Goal: Find specific page/section: Find specific page/section

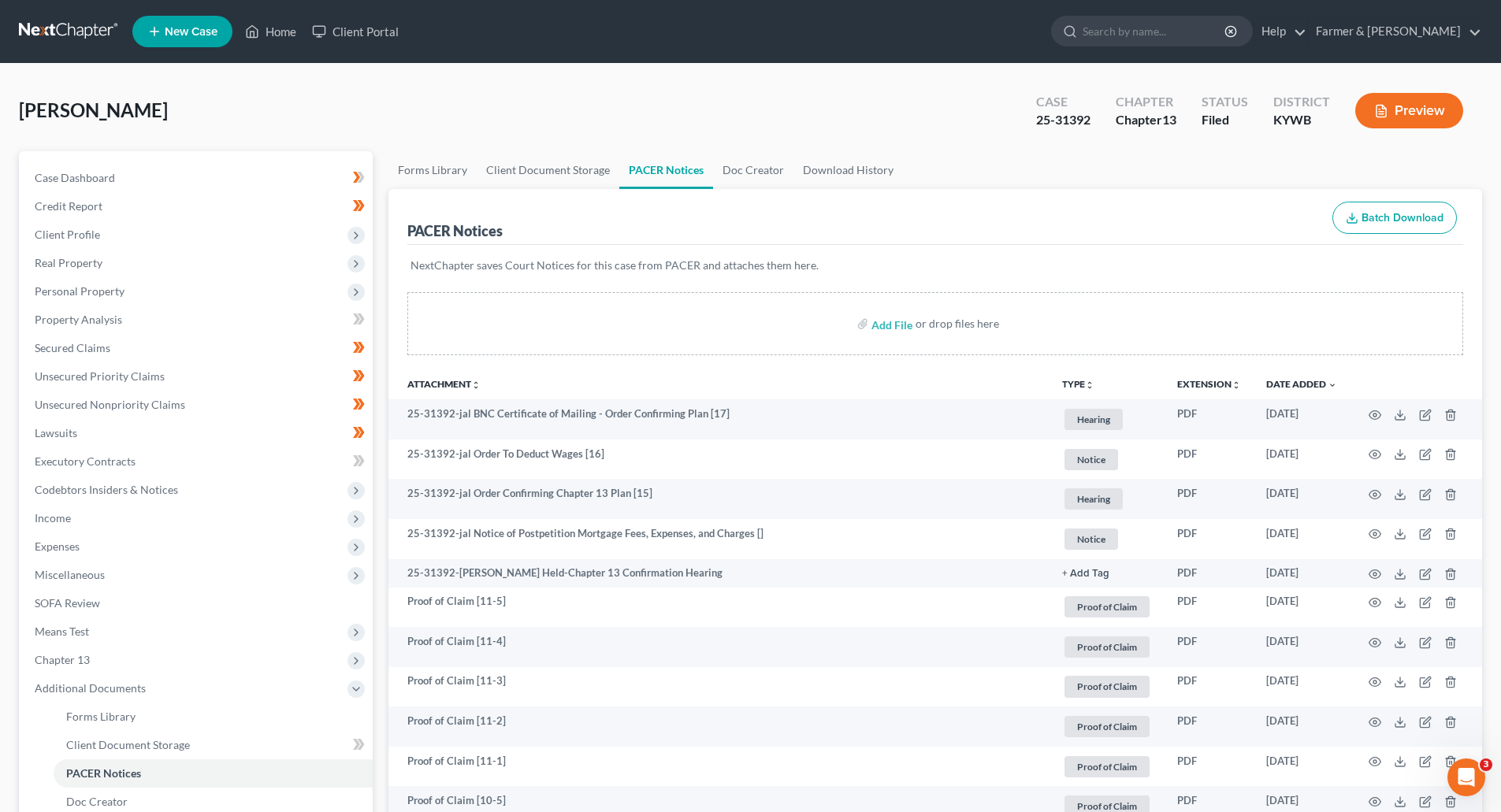
click at [41, 32] on link at bounding box center [70, 32] width 101 height 28
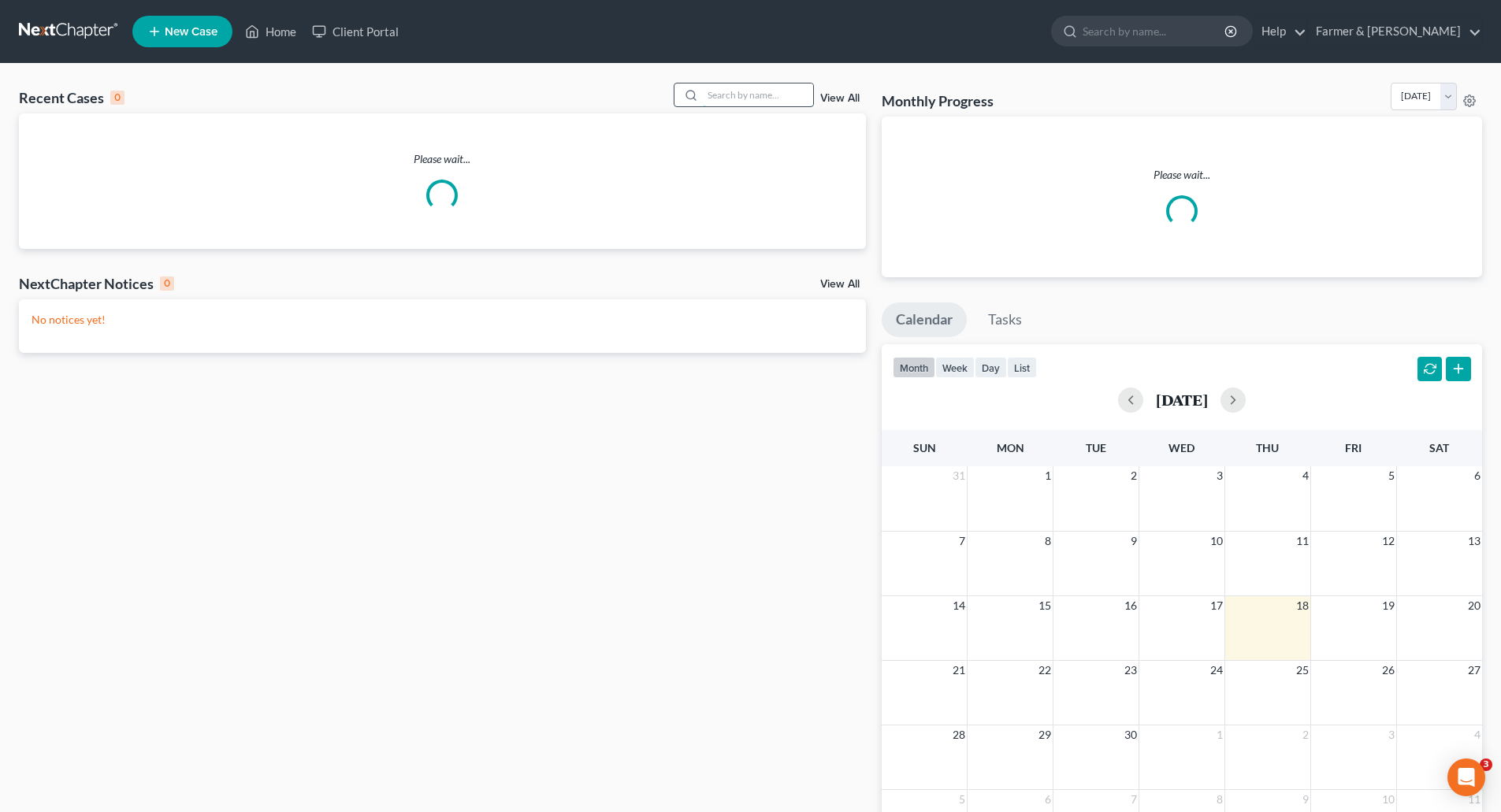
click at [725, 99] on input "search" at bounding box center [758, 95] width 110 height 23
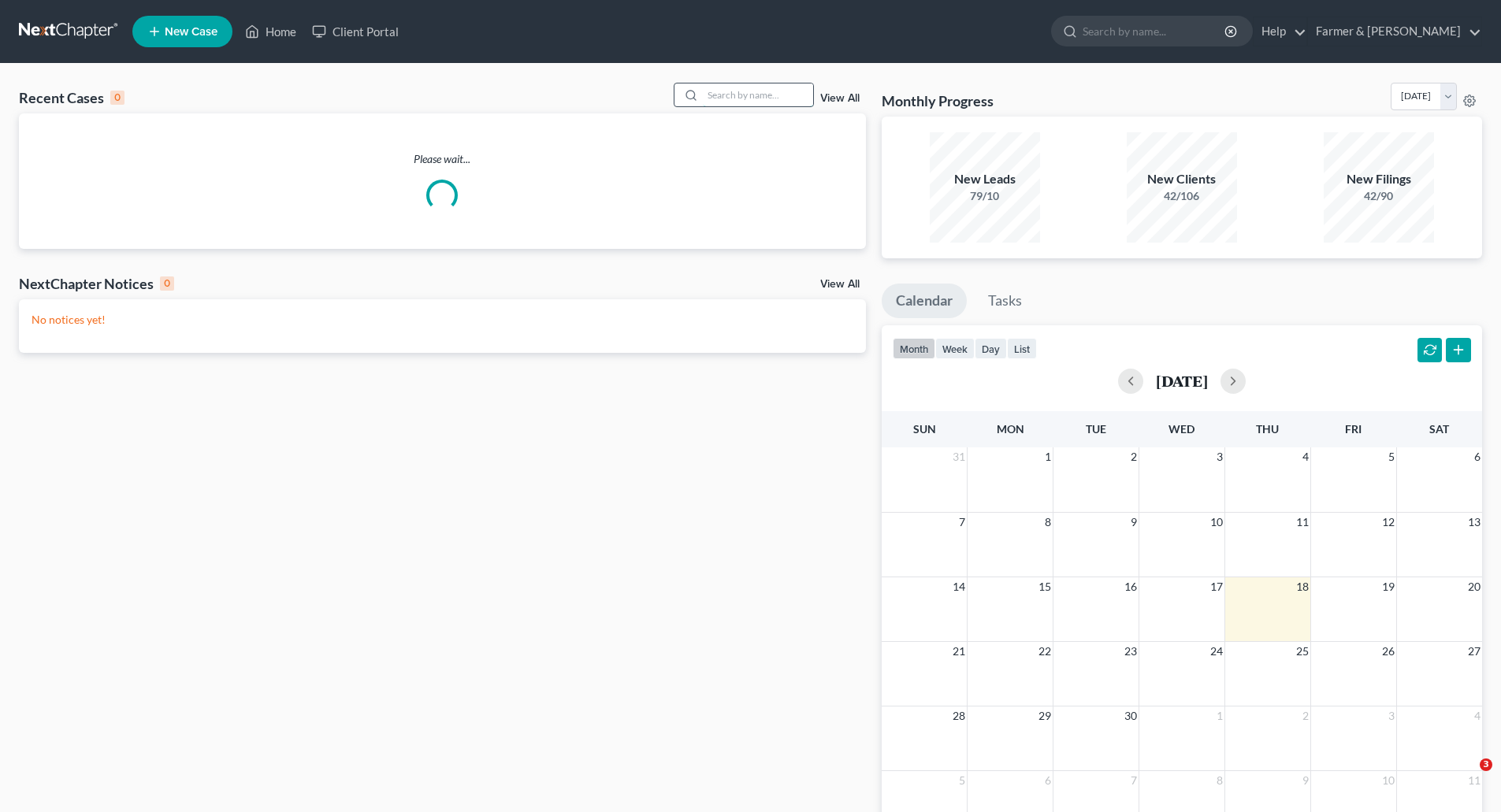
paste input "25-31394"
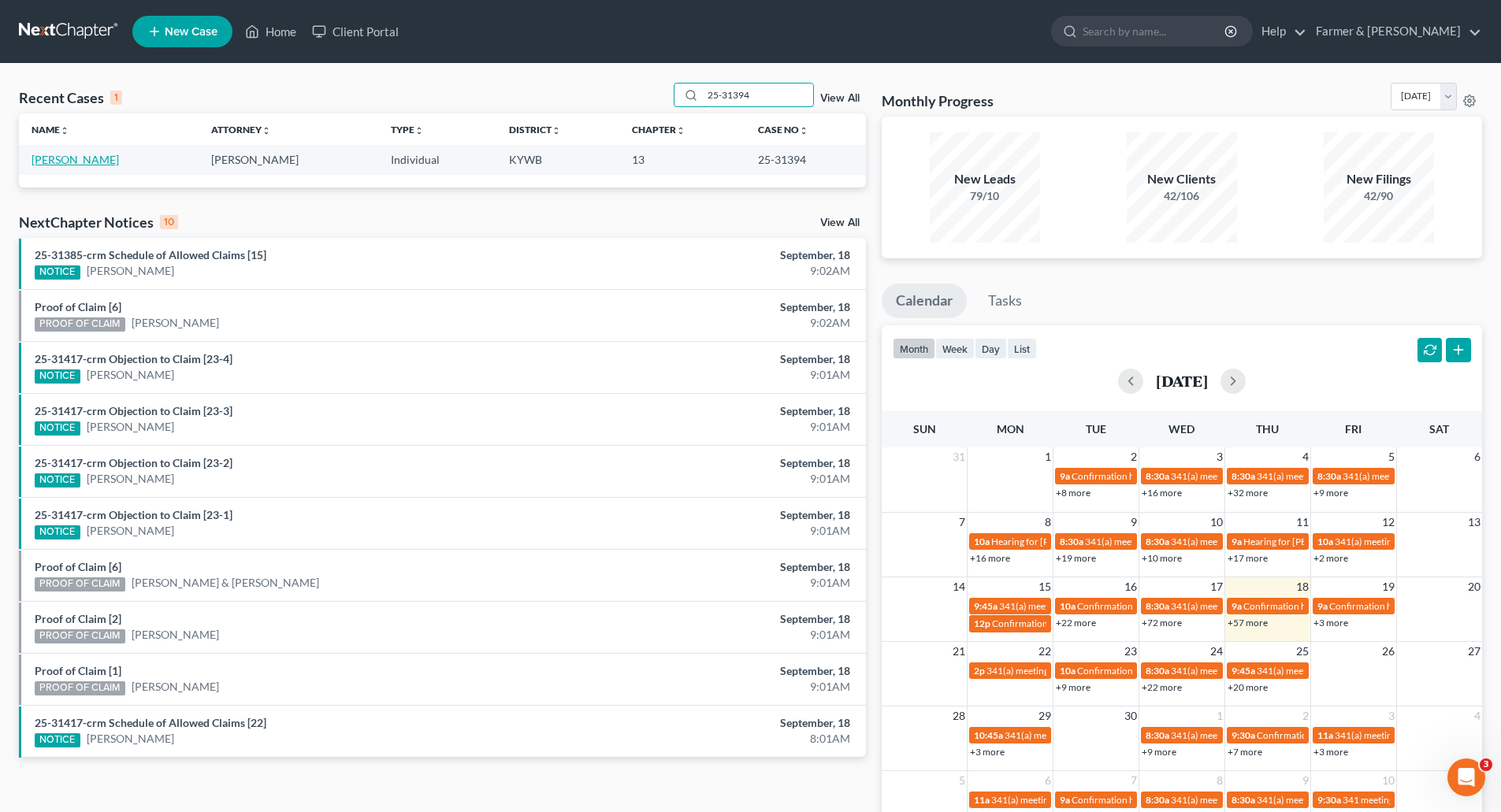
type input "25-31394"
click at [74, 159] on link "[PERSON_NAME]" at bounding box center [75, 159] width 87 height 13
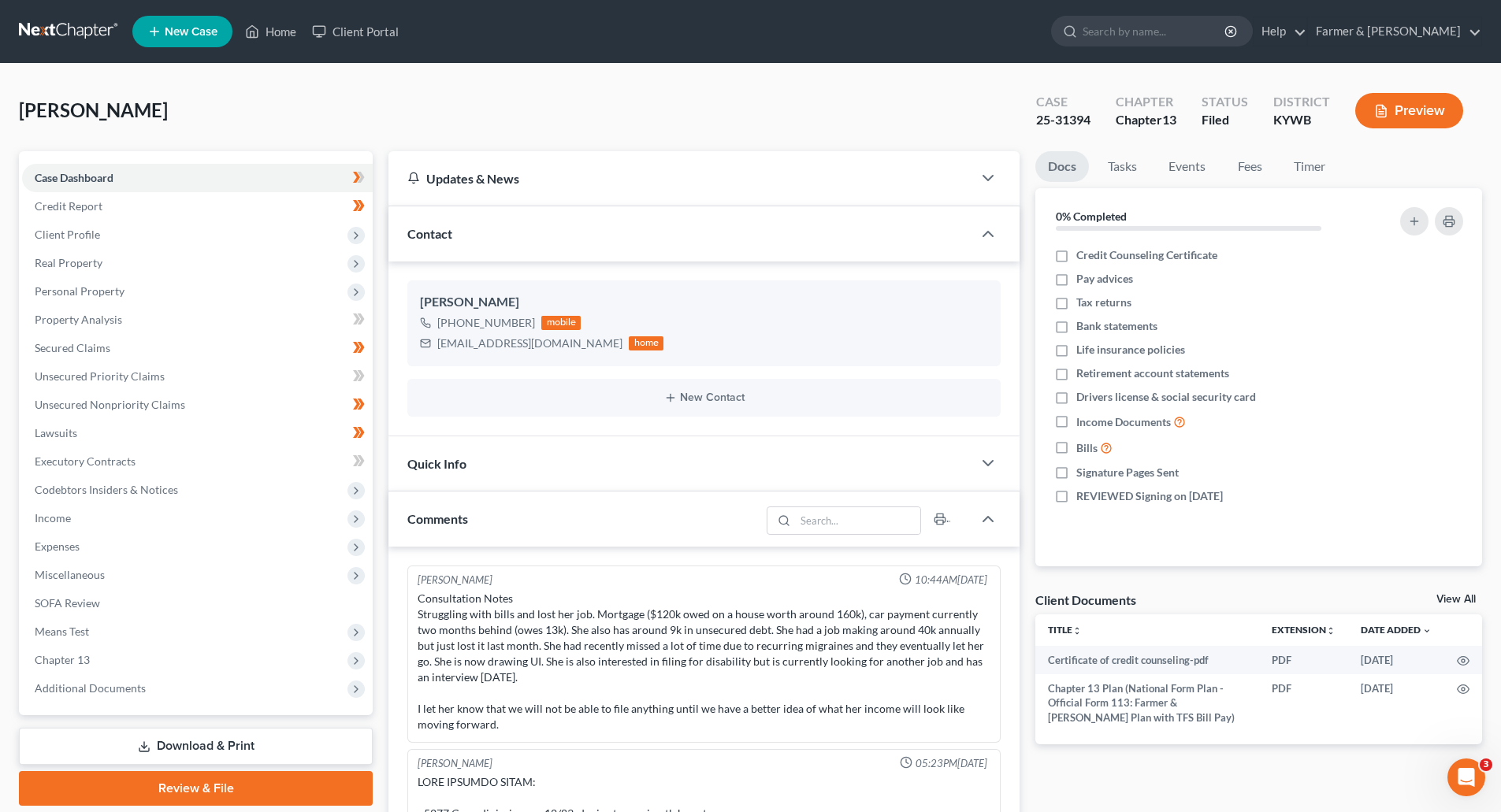
scroll to position [344, 0]
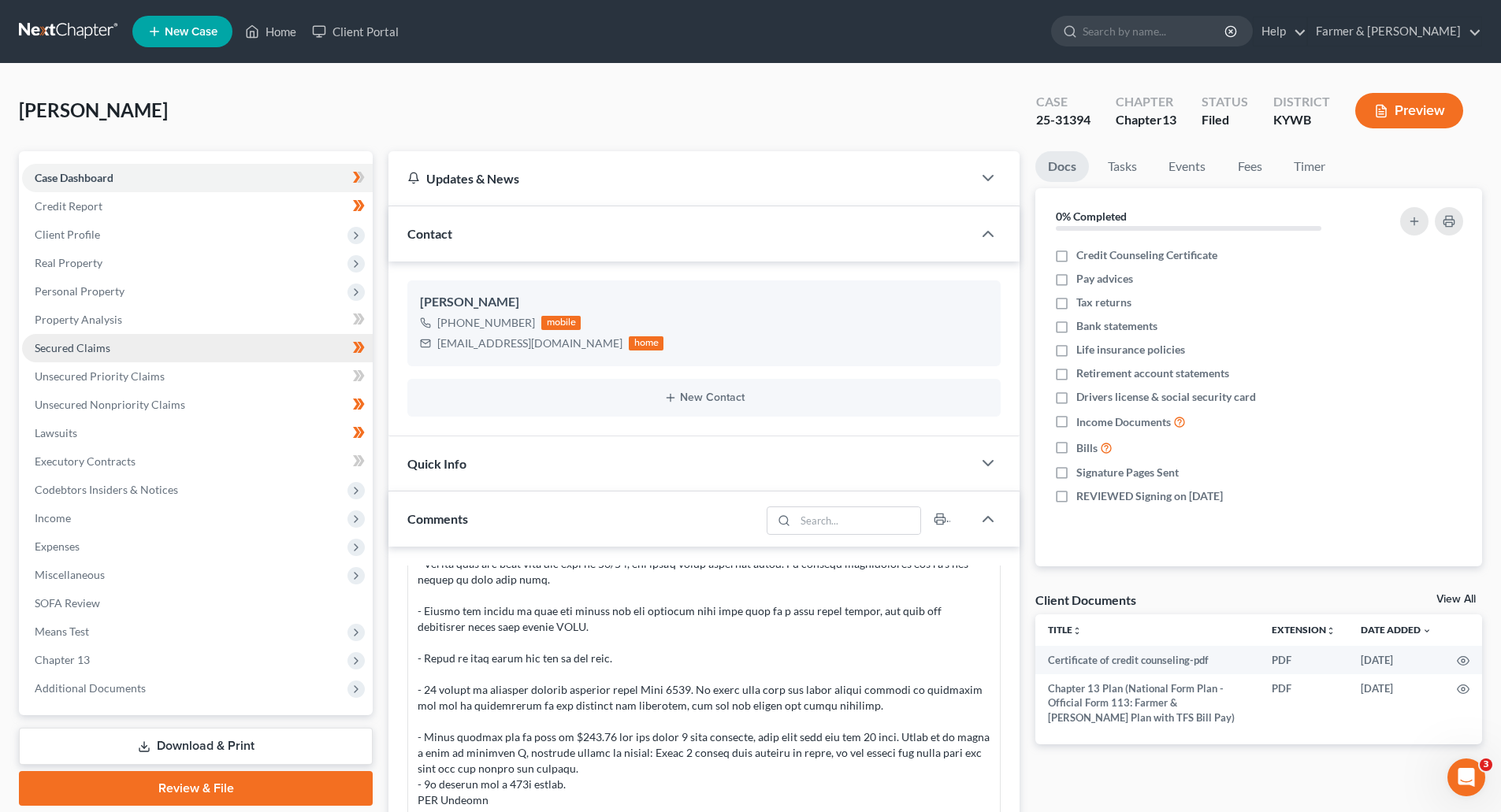
click at [64, 349] on span "Secured Claims" at bounding box center [72, 348] width 76 height 13
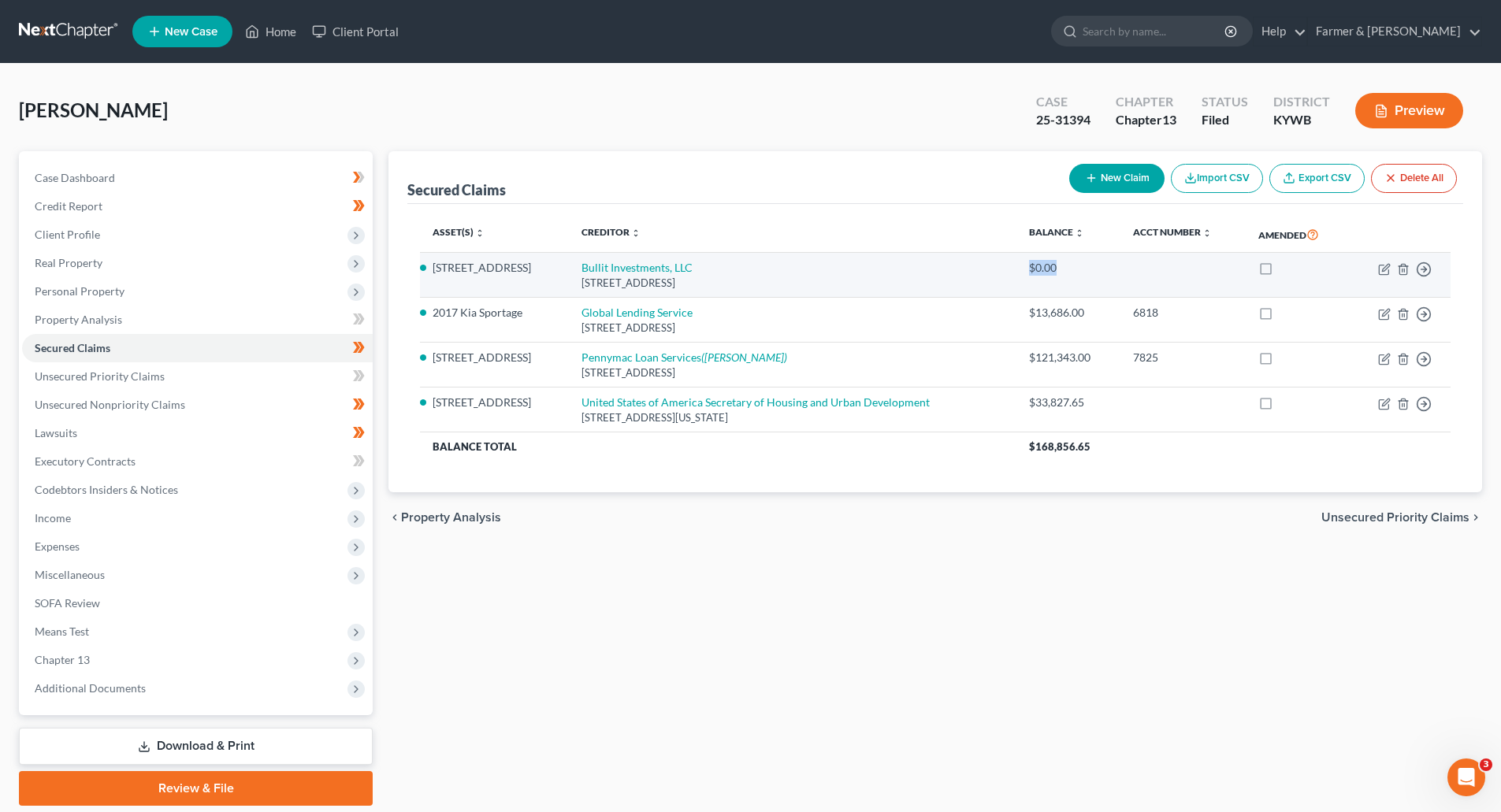
drag, startPoint x: 1065, startPoint y: 272, endPoint x: 972, endPoint y: 272, distance: 93.0
click at [975, 272] on tr "[STREET_ADDRESS] Bullit Investments, LLC [STREET_ADDRESS] $0.00 Move to E Move …" at bounding box center [935, 275] width 1031 height 45
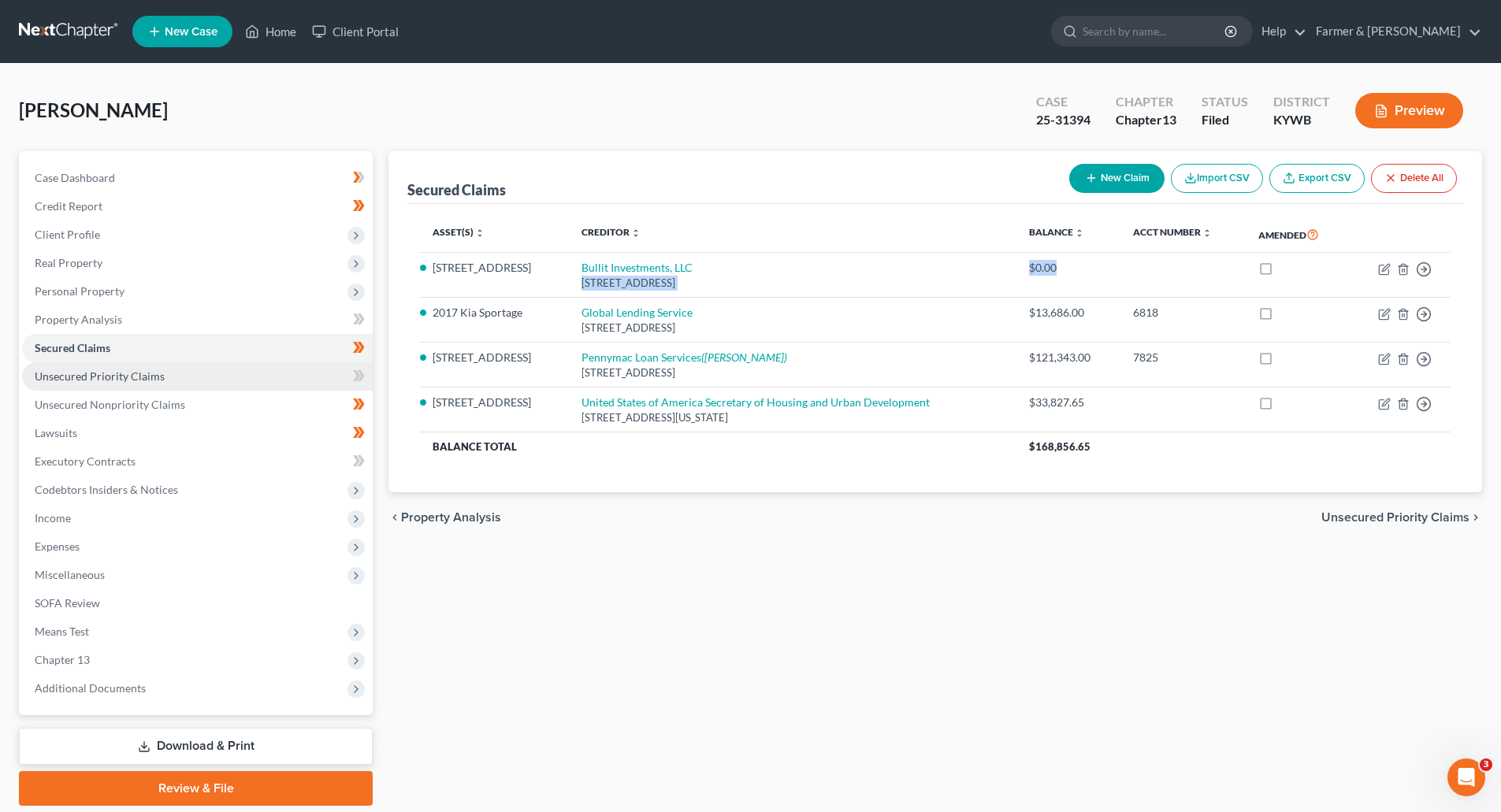
click at [126, 378] on span "Unsecured Priority Claims" at bounding box center [100, 376] width 130 height 13
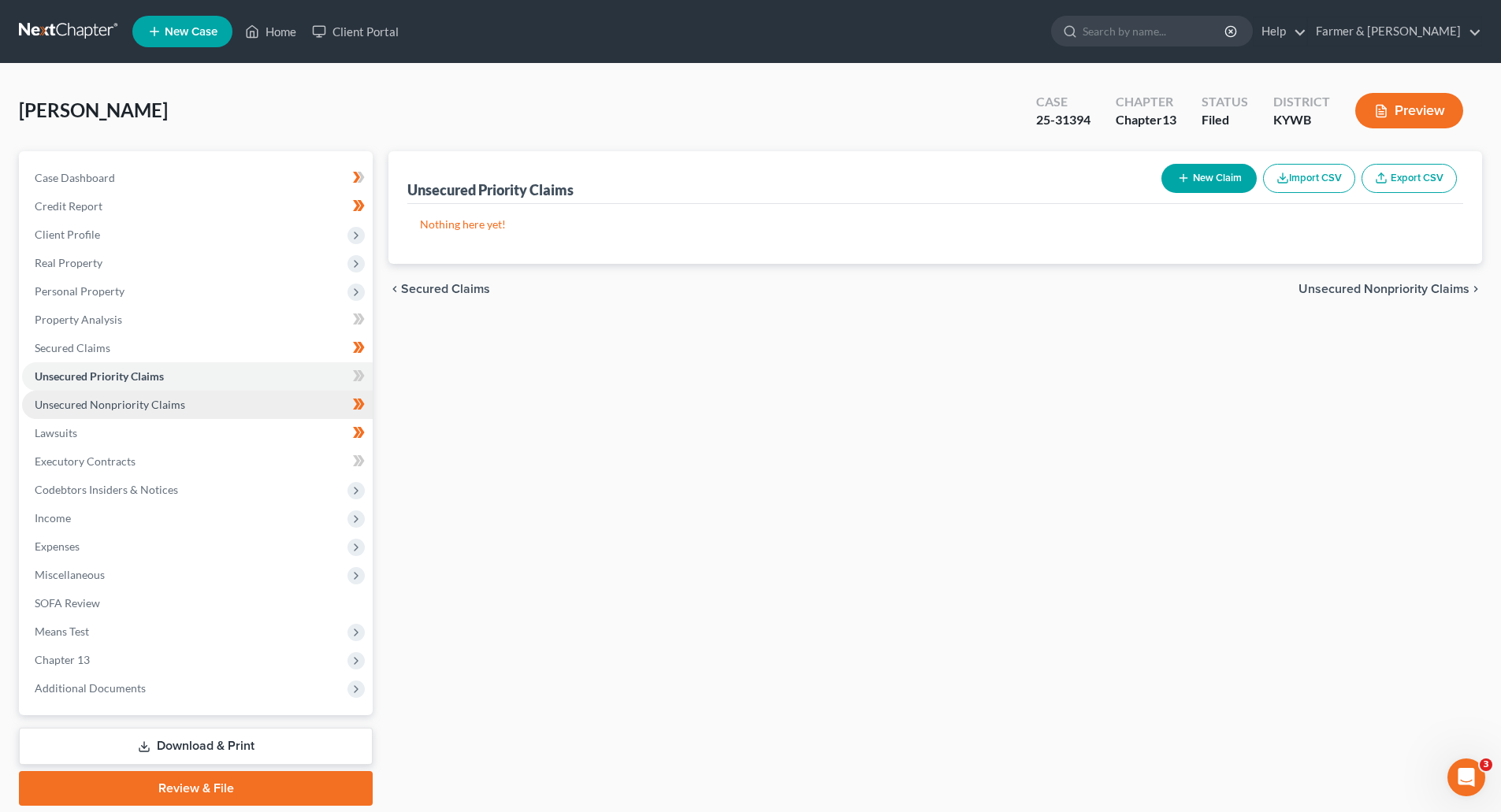
click at [138, 399] on span "Unsecured Nonpriority Claims" at bounding box center [110, 405] width 150 height 13
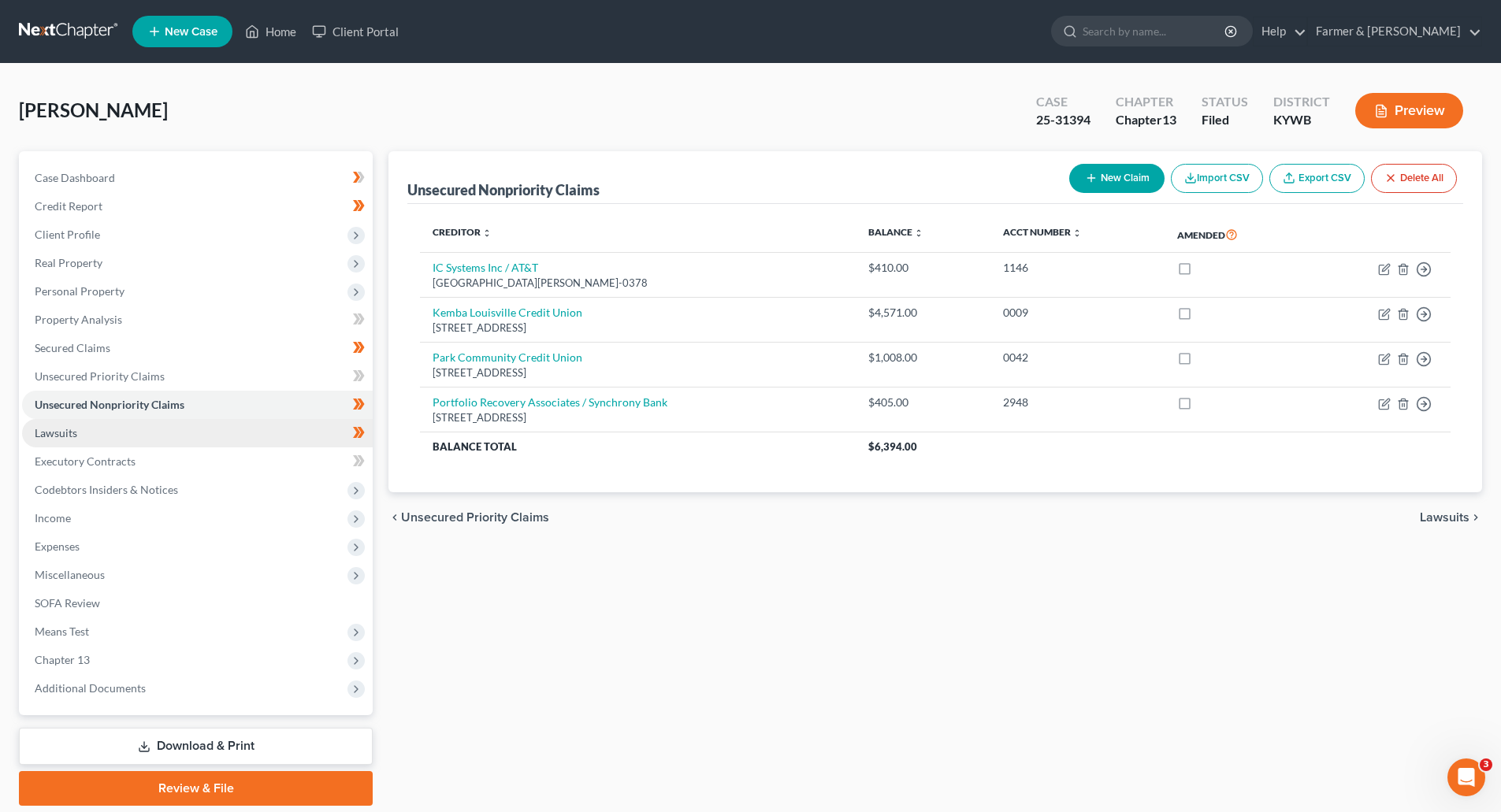
click at [70, 430] on span "Lawsuits" at bounding box center [56, 433] width 42 height 13
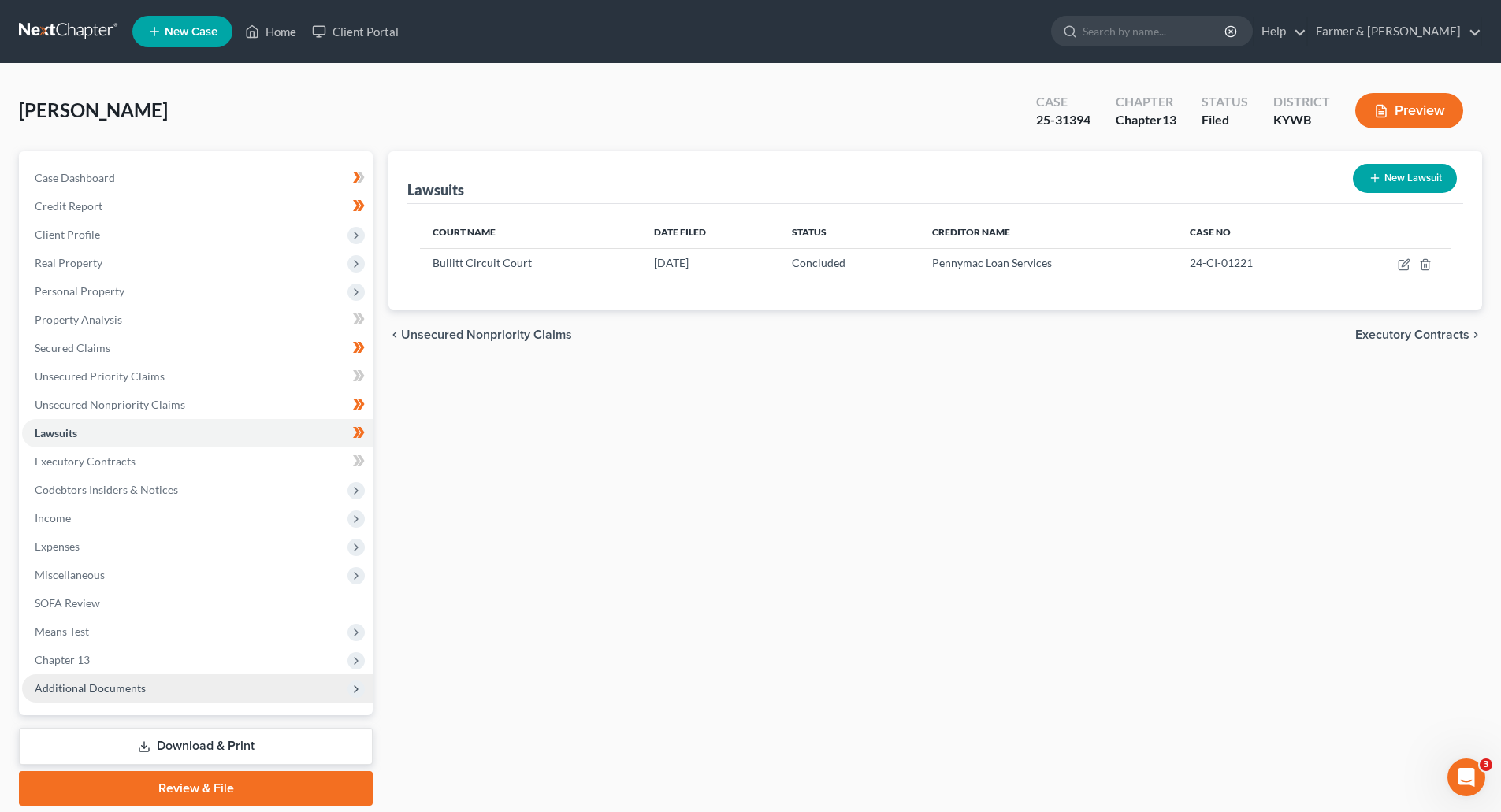
click at [101, 686] on span "Additional Documents" at bounding box center [90, 688] width 111 height 13
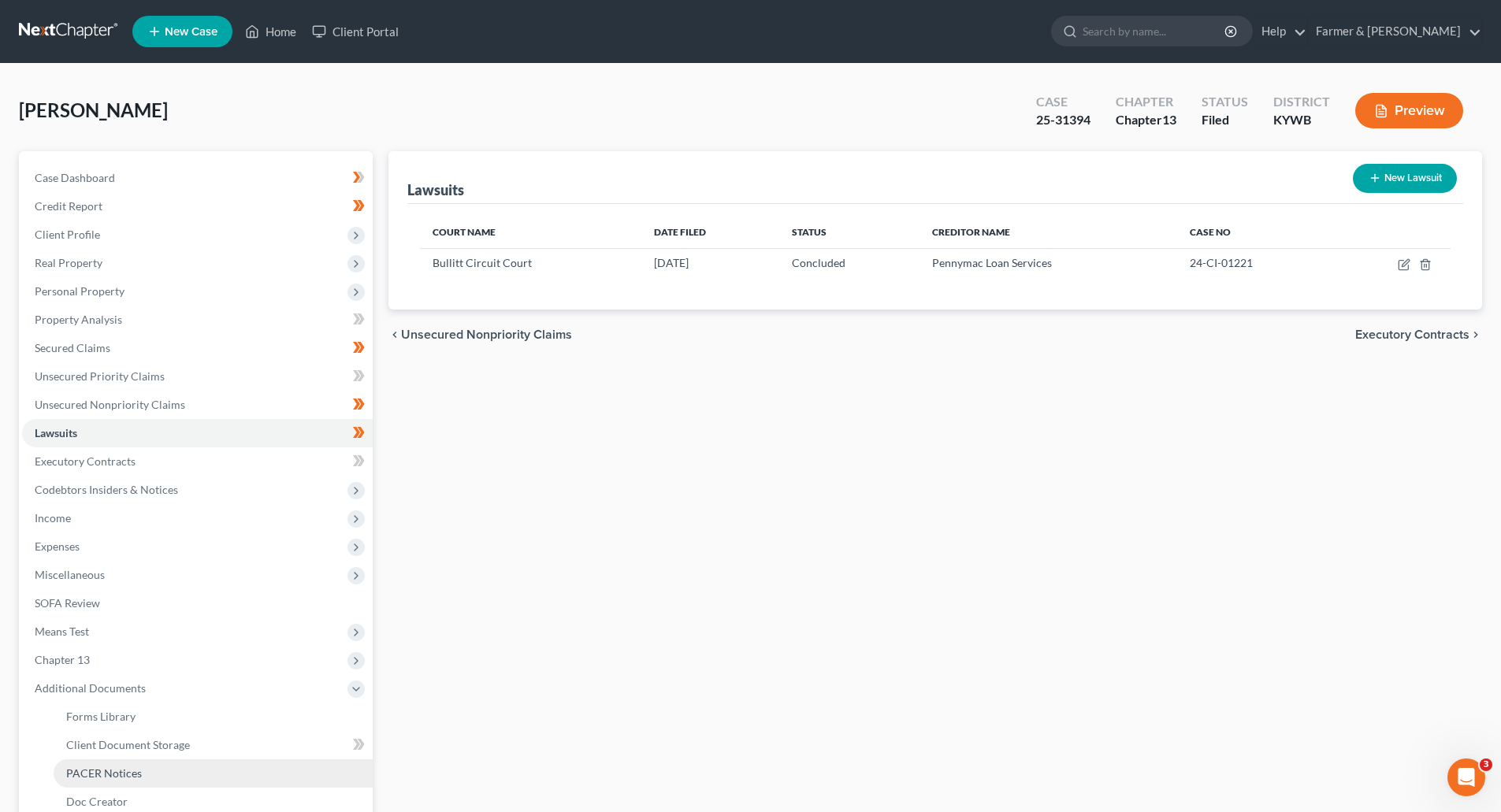
click at [103, 771] on span "PACER Notices" at bounding box center [104, 773] width 76 height 13
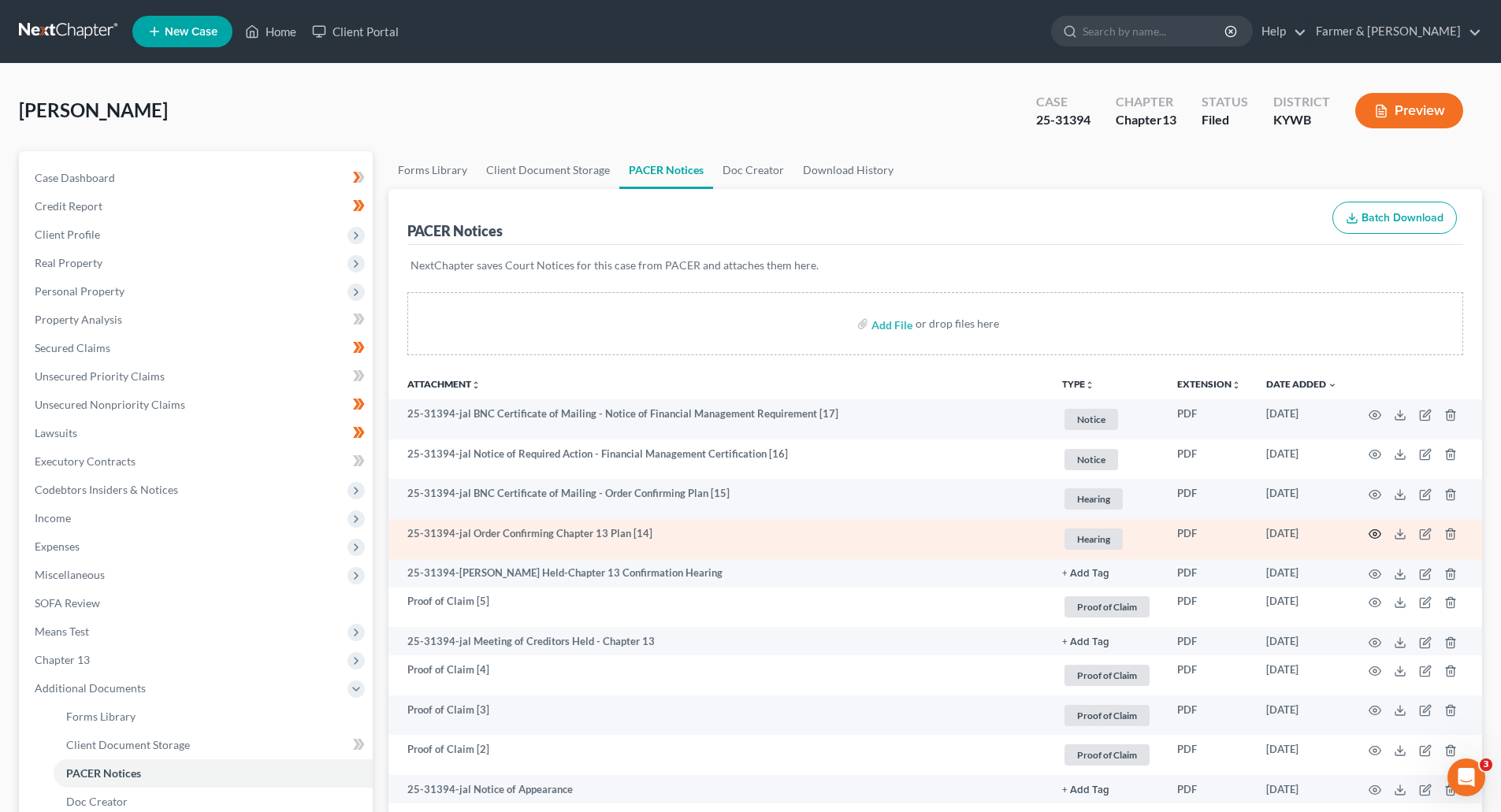
click at [1372, 534] on icon "button" at bounding box center [1374, 533] width 12 height 12
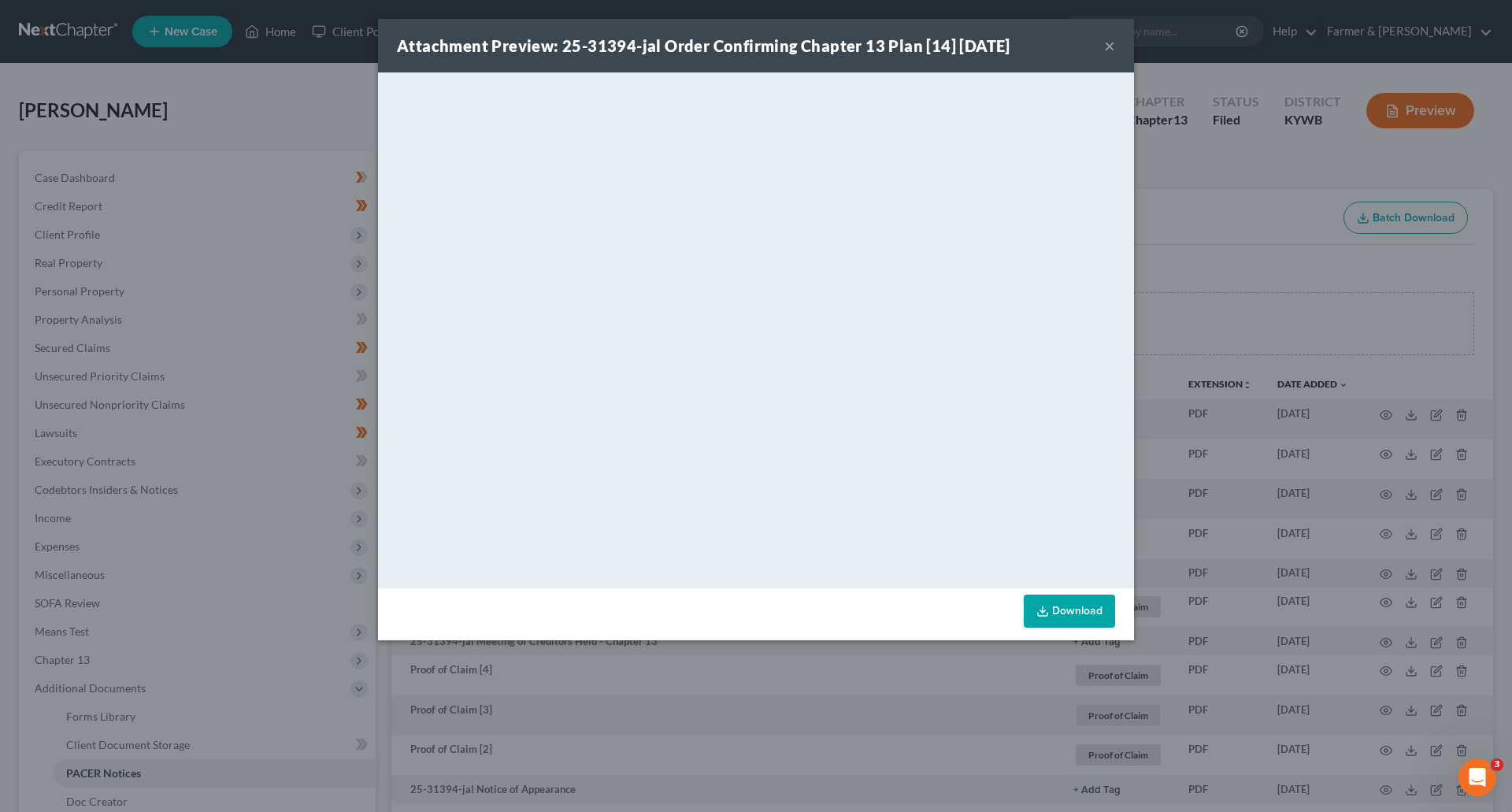
click at [1108, 41] on button "×" at bounding box center [1109, 46] width 11 height 19
